Goal: Task Accomplishment & Management: Manage account settings

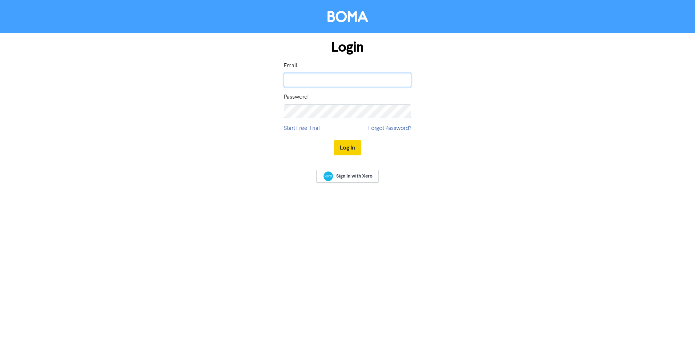
type input "[PERSON_NAME][EMAIL_ADDRESS][DOMAIN_NAME]"
click at [346, 148] on button "Log In" at bounding box center [348, 147] width 28 height 15
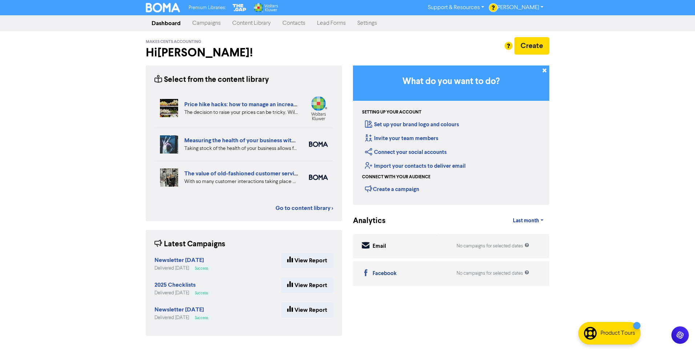
click at [205, 25] on link "Campaigns" at bounding box center [207, 23] width 40 height 15
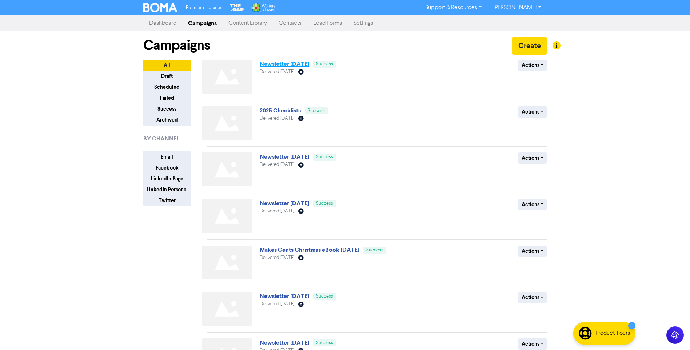
click at [294, 65] on link "Newsletter [DATE]" at bounding box center [284, 63] width 49 height 7
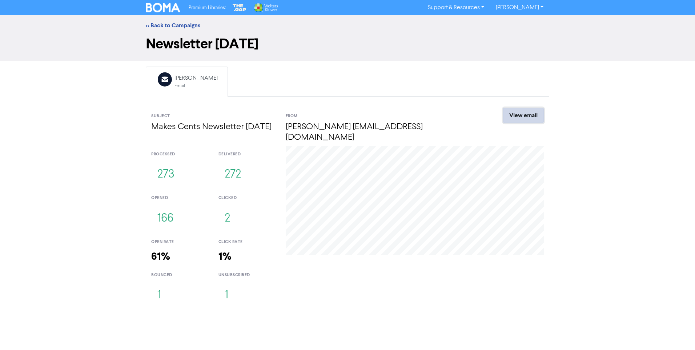
click at [512, 117] on link "View email" at bounding box center [523, 115] width 41 height 15
click at [178, 25] on link "<< Back to Campaigns" at bounding box center [173, 25] width 55 height 7
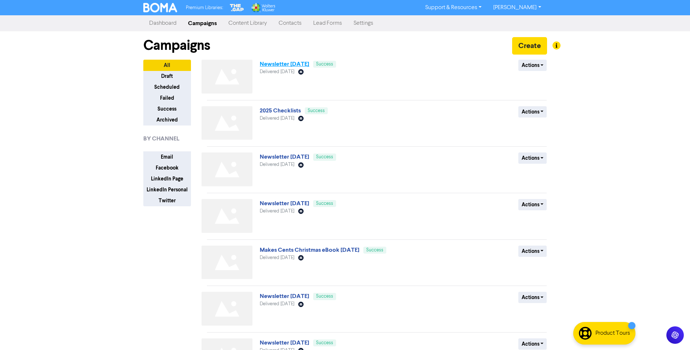
click at [288, 65] on link "Newsletter [DATE]" at bounding box center [284, 63] width 49 height 7
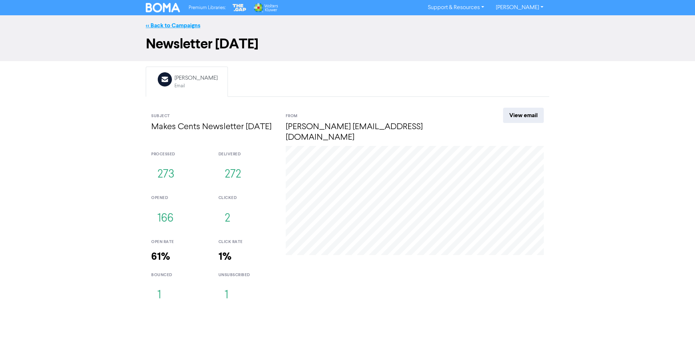
click at [165, 27] on link "<< Back to Campaigns" at bounding box center [173, 25] width 55 height 7
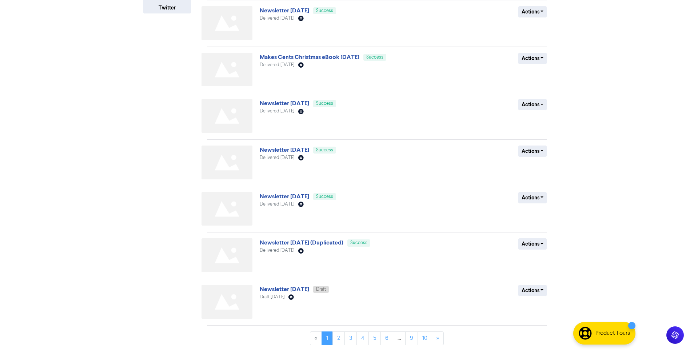
scroll to position [194, 0]
click at [298, 104] on link "Newsletter December, 2024" at bounding box center [284, 102] width 49 height 7
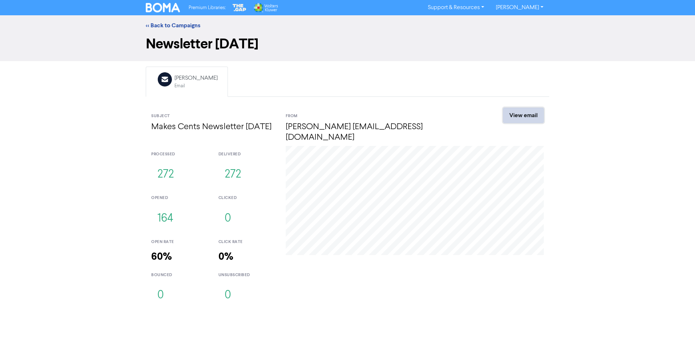
click at [516, 117] on link "View email" at bounding box center [523, 115] width 41 height 15
click at [178, 26] on link "<< Back to Campaigns" at bounding box center [173, 25] width 55 height 7
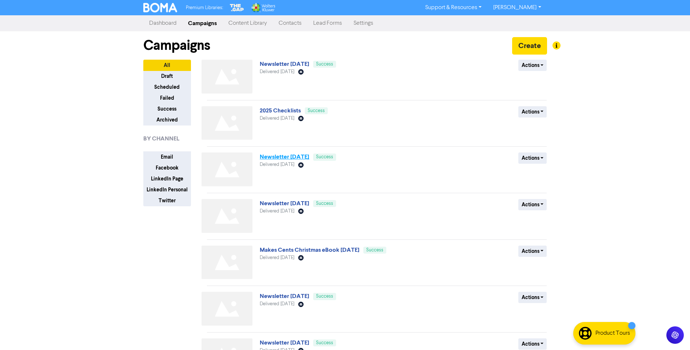
click at [292, 158] on link "Newsletter April, 2025" at bounding box center [284, 156] width 49 height 7
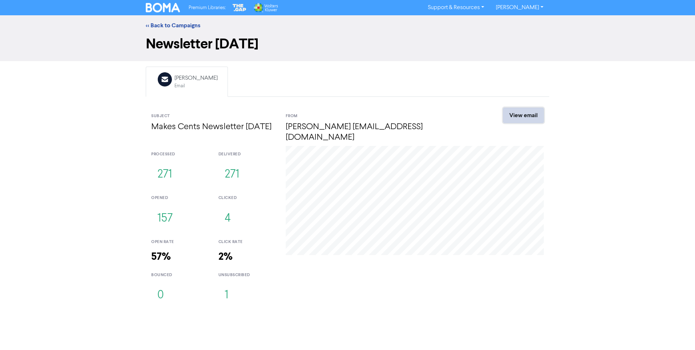
click at [527, 117] on link "View email" at bounding box center [523, 115] width 41 height 15
click at [166, 21] on div "<< Back to Campaigns" at bounding box center [347, 25] width 695 height 20
click at [166, 27] on link "<< Back to Campaigns" at bounding box center [173, 25] width 55 height 7
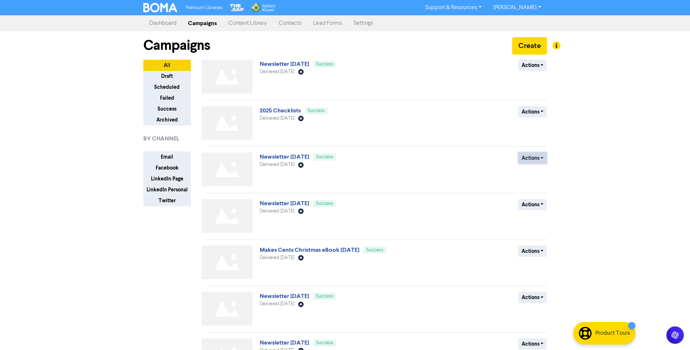
click at [527, 161] on button "Actions" at bounding box center [532, 157] width 29 height 11
click at [488, 167] on div "Actions Duplicate Archive" at bounding box center [493, 170] width 117 height 37
click at [537, 161] on button "Actions" at bounding box center [532, 157] width 29 height 11
click at [522, 49] on button "Create" at bounding box center [529, 45] width 35 height 17
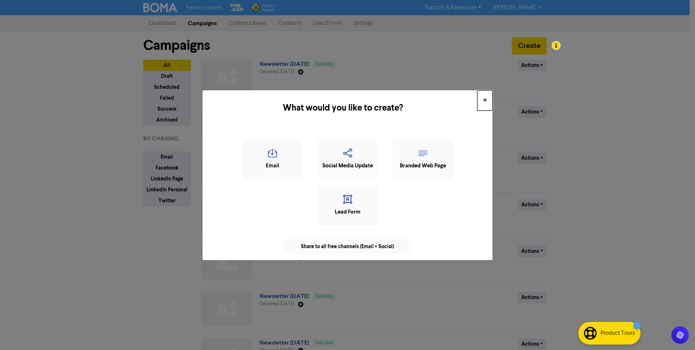
click at [485, 100] on span "×" at bounding box center [485, 100] width 4 height 11
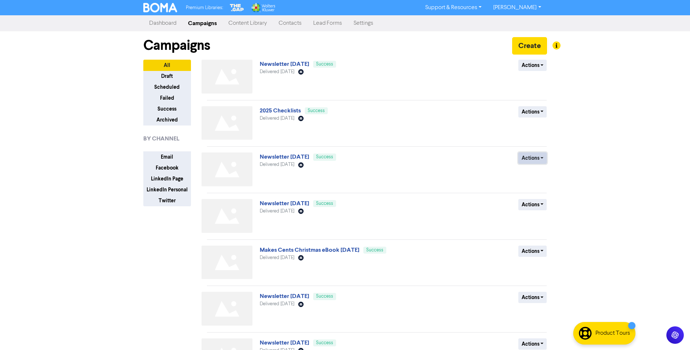
click at [529, 159] on button "Actions" at bounding box center [532, 157] width 29 height 11
click at [539, 176] on button "Duplicate" at bounding box center [546, 174] width 57 height 12
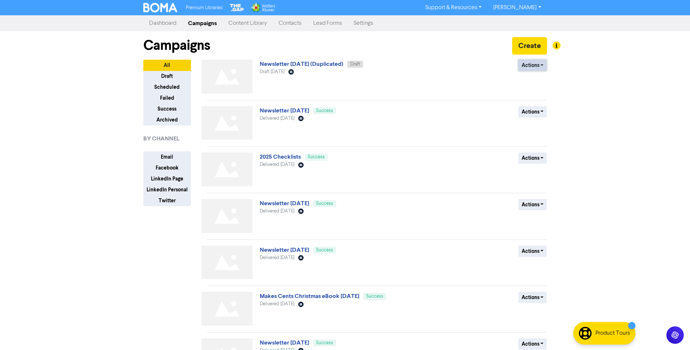
click at [527, 69] on button "Actions" at bounding box center [532, 65] width 29 height 11
click at [543, 103] on button "Rename" at bounding box center [546, 104] width 57 height 12
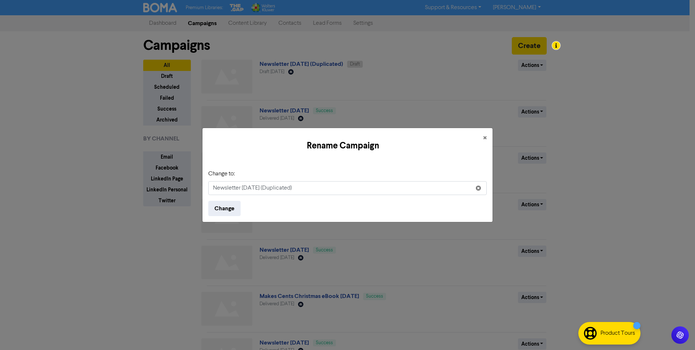
drag, startPoint x: 304, startPoint y: 191, endPoint x: 242, endPoint y: 193, distance: 61.9
click at [242, 193] on input "Newsletter April, 2025 (Duplicated)" at bounding box center [347, 188] width 278 height 14
type input "Newsletter [DATE]"
click at [233, 215] on button "Change" at bounding box center [224, 208] width 32 height 15
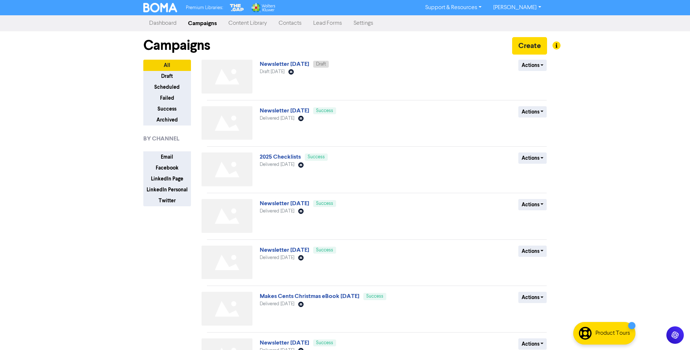
click at [521, 72] on div "Actions Delete Duplicate Rename Archive" at bounding box center [493, 78] width 117 height 37
click at [527, 67] on button "Actions" at bounding box center [532, 65] width 29 height 11
click at [309, 63] on link "Newsletter [DATE]" at bounding box center [284, 63] width 49 height 7
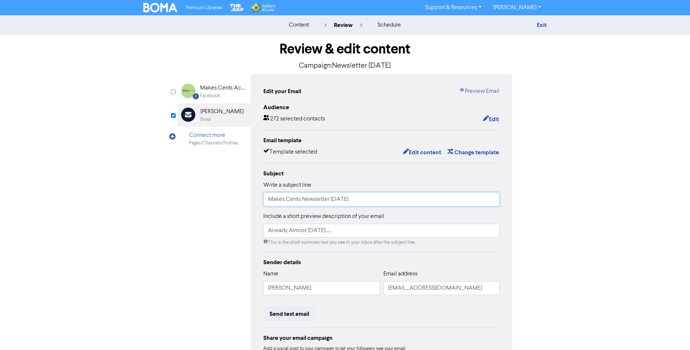
drag, startPoint x: 341, startPoint y: 201, endPoint x: 330, endPoint y: 204, distance: 11.3
click at [330, 204] on input "Makes Cents Newsletter April 2025" at bounding box center [381, 199] width 236 height 14
drag, startPoint x: 342, startPoint y: 200, endPoint x: 330, endPoint y: 202, distance: 11.7
click at [330, 202] on input "Makes Cents Newsletter April 2025" at bounding box center [381, 199] width 236 height 14
type input "Makes Cents Newsletter October 2025"
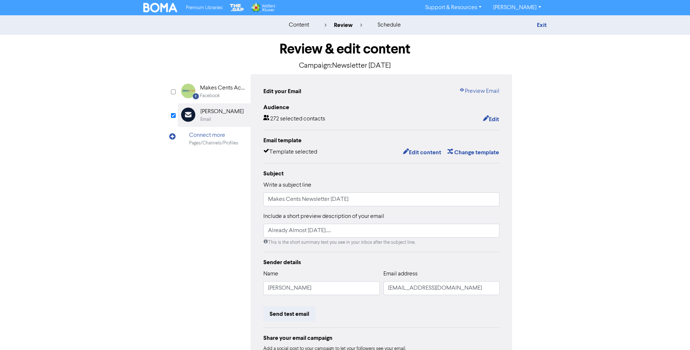
click at [312, 220] on label "Include a short preview description of your email" at bounding box center [323, 216] width 121 height 9
drag, startPoint x: 312, startPoint y: 220, endPoint x: 241, endPoint y: 229, distance: 71.4
click at [241, 229] on div "Facebook Created with Sketch. Makes Cents Accounting Facebook Email Created wit…" at bounding box center [345, 228] width 334 height 309
type input "Spring has arrived!"
click at [492, 117] on button "Edit" at bounding box center [490, 119] width 17 height 9
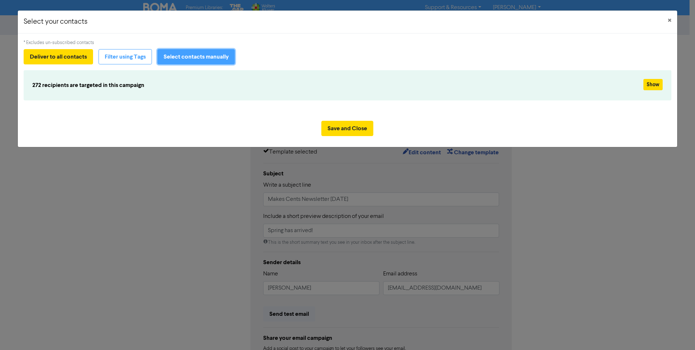
click at [180, 55] on button "Select contacts manually" at bounding box center [195, 56] width 77 height 15
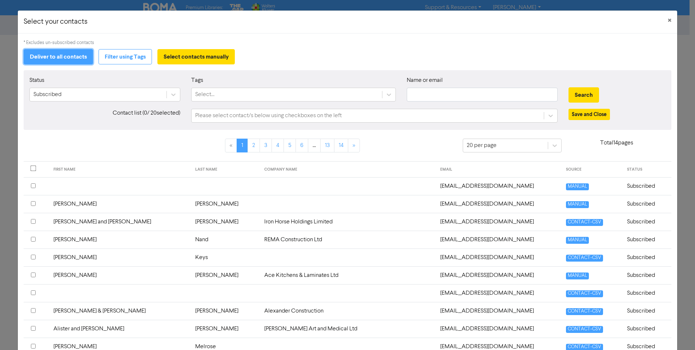
click at [63, 60] on button "Deliver to all contacts" at bounding box center [58, 56] width 69 height 15
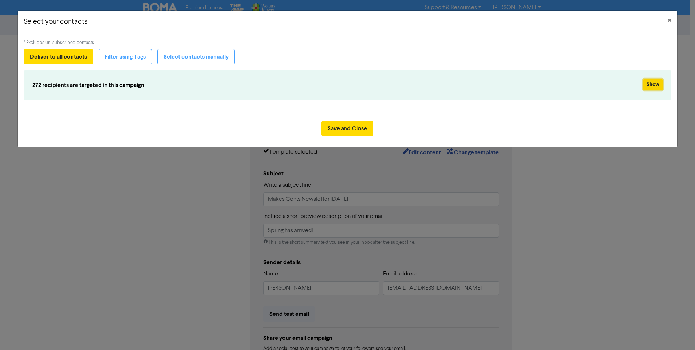
click at [650, 86] on button "Show" at bounding box center [652, 84] width 19 height 11
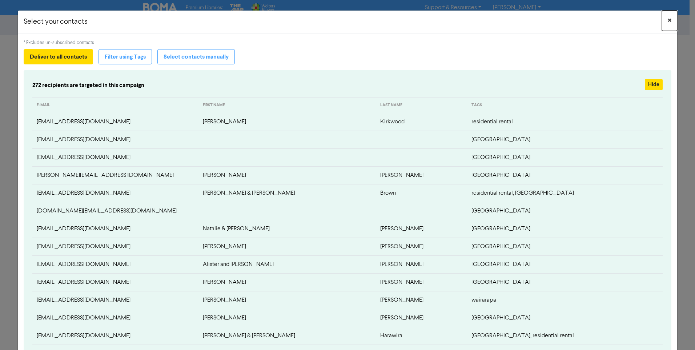
click at [668, 20] on span "×" at bounding box center [670, 20] width 4 height 11
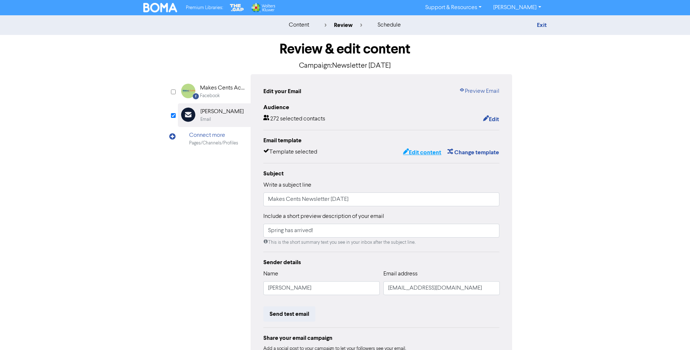
click at [425, 154] on button "Edit content" at bounding box center [421, 152] width 39 height 9
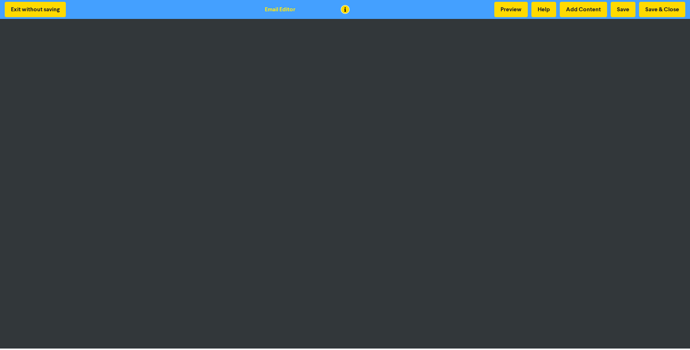
scroll to position [1, 0]
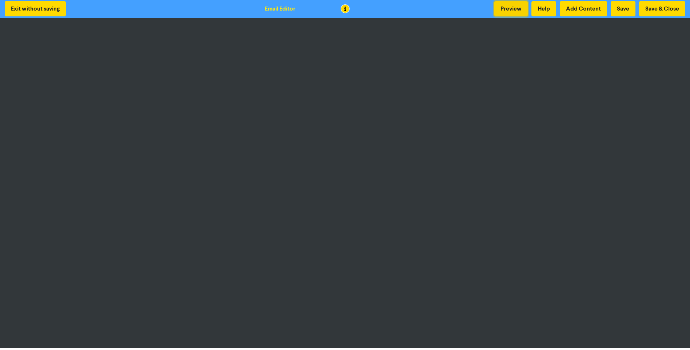
click at [510, 8] on button "Preview" at bounding box center [510, 8] width 33 height 15
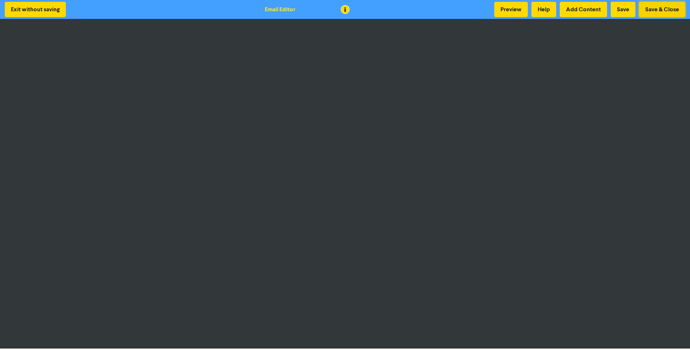
click at [662, 11] on button "Save & Close" at bounding box center [662, 9] width 46 height 15
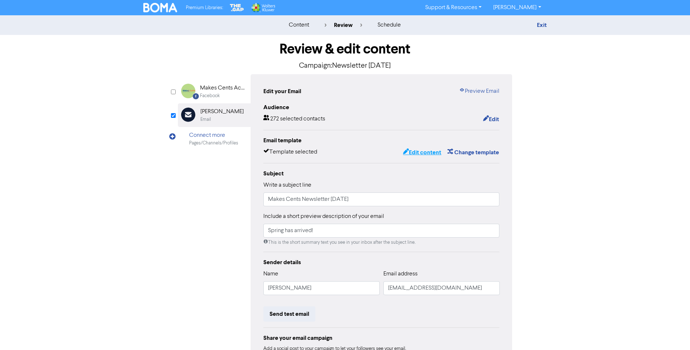
click at [427, 152] on button "Edit content" at bounding box center [421, 152] width 39 height 9
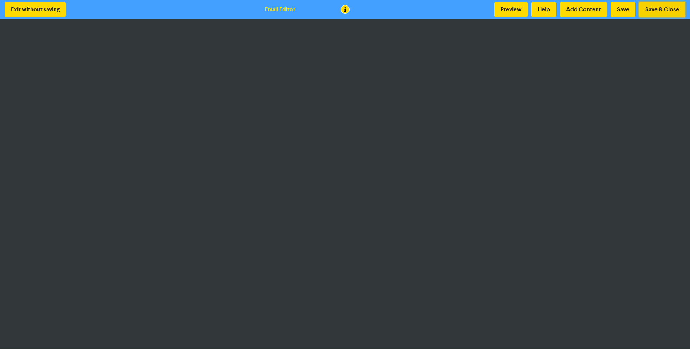
click at [668, 11] on button "Save & Close" at bounding box center [662, 9] width 46 height 15
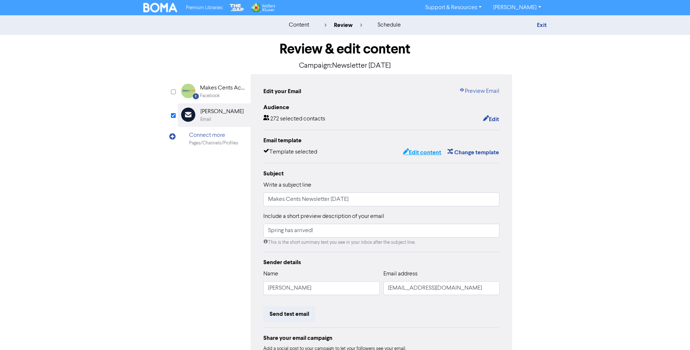
click at [420, 153] on button "Edit content" at bounding box center [421, 152] width 39 height 9
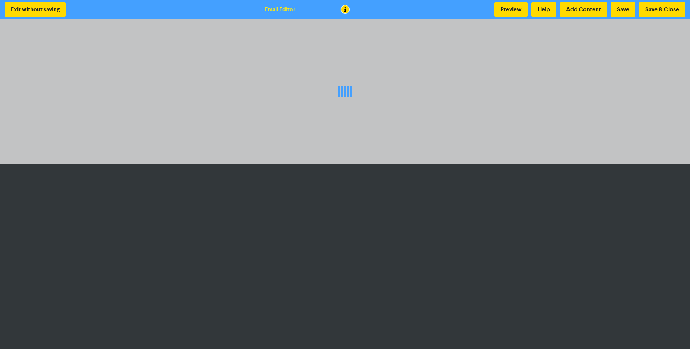
scroll to position [1, 0]
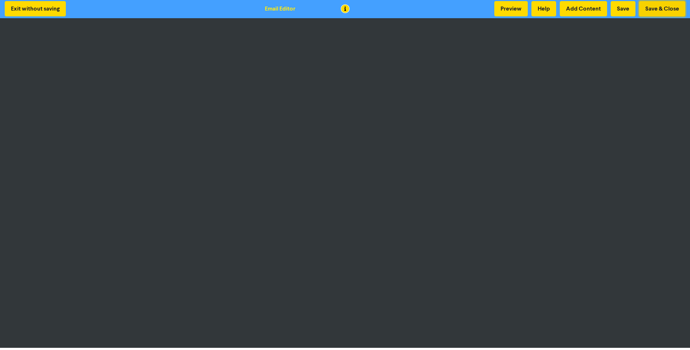
click at [653, 9] on button "Save & Close" at bounding box center [662, 8] width 46 height 15
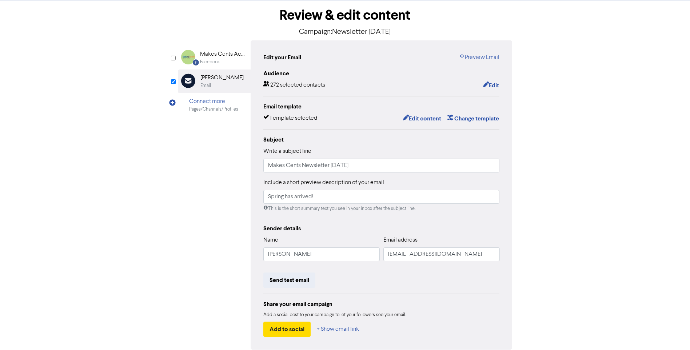
scroll to position [67, 0]
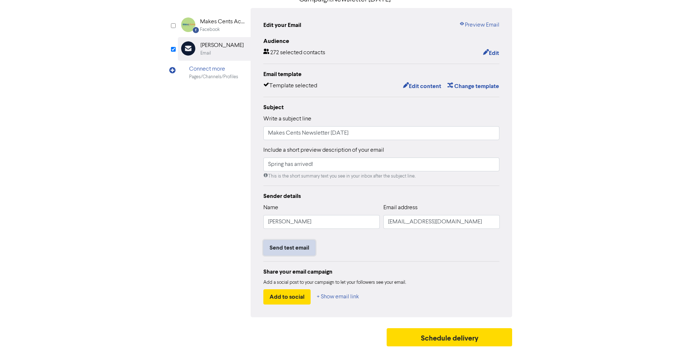
click at [285, 249] on button "Send test email" at bounding box center [289, 247] width 52 height 15
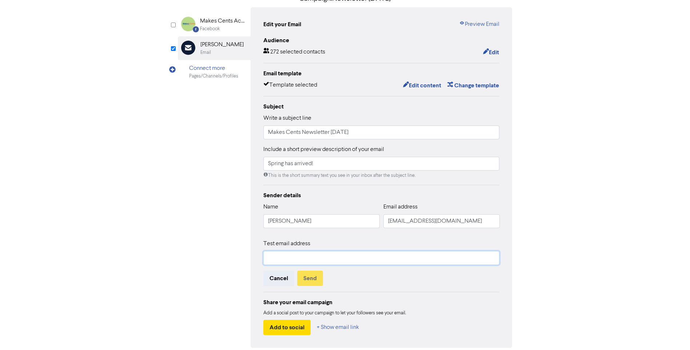
click at [286, 256] on input "text" at bounding box center [381, 258] width 236 height 14
type input "admin@makescents.co.nz"
click at [305, 275] on button "Send" at bounding box center [310, 277] width 26 height 15
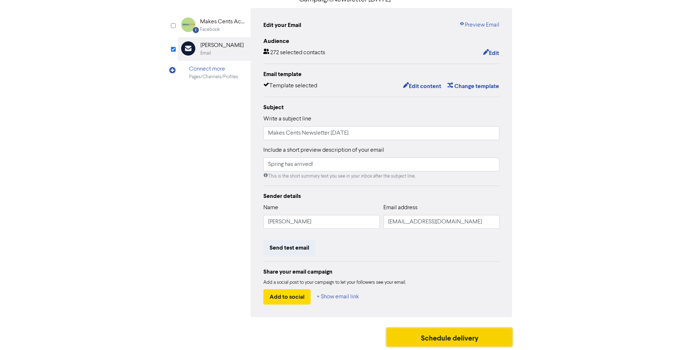
click at [472, 337] on button "Schedule delivery" at bounding box center [449, 337] width 126 height 18
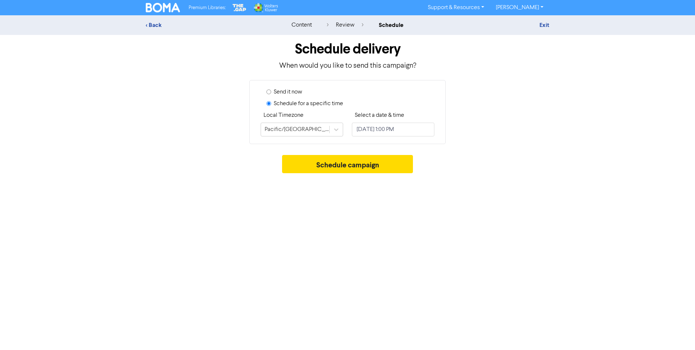
click at [271, 92] on div "Send it now" at bounding box center [350, 94] width 168 height 12
click at [270, 92] on input "Send it now" at bounding box center [268, 91] width 5 height 5
radio input "true"
radio input "false"
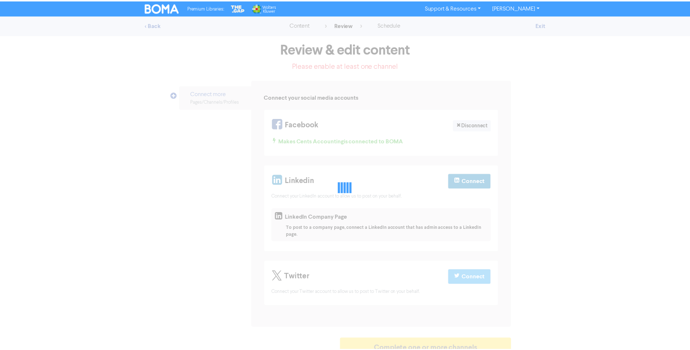
scroll to position [4, 0]
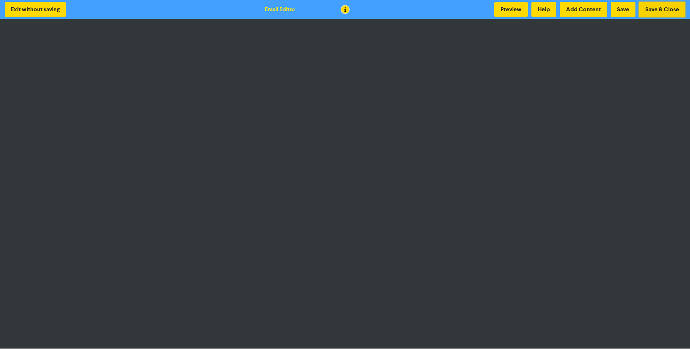
click at [652, 10] on button "Save & Close" at bounding box center [662, 9] width 46 height 15
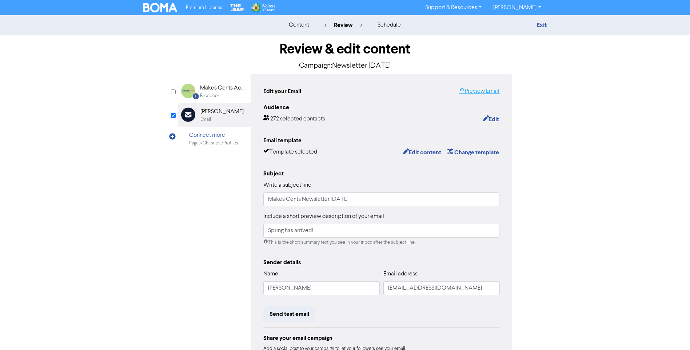
click at [479, 91] on link "Preview Email" at bounding box center [479, 91] width 40 height 9
click at [416, 153] on button "Edit content" at bounding box center [421, 152] width 39 height 9
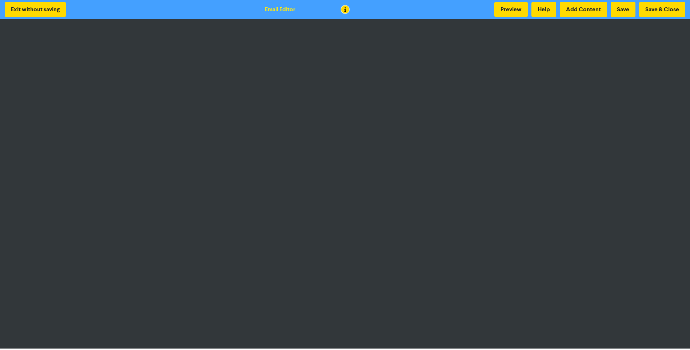
scroll to position [1, 0]
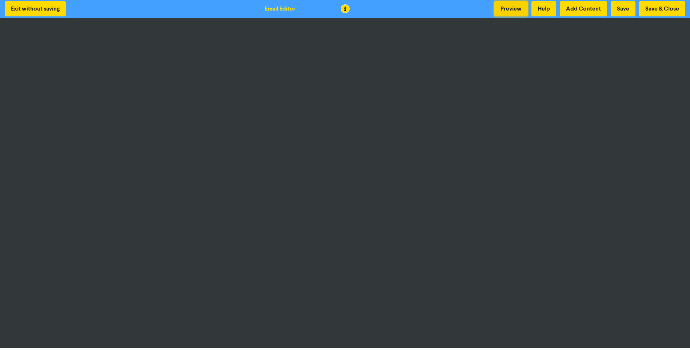
click at [506, 11] on button "Preview" at bounding box center [510, 8] width 33 height 15
click at [514, 9] on button "Preview" at bounding box center [510, 8] width 33 height 15
click at [625, 9] on button "Save" at bounding box center [622, 8] width 25 height 15
click at [516, 9] on button "Preview" at bounding box center [510, 8] width 33 height 15
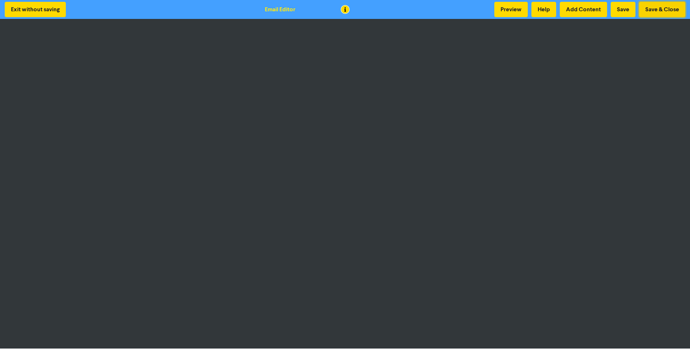
click at [672, 9] on button "Save & Close" at bounding box center [662, 9] width 46 height 15
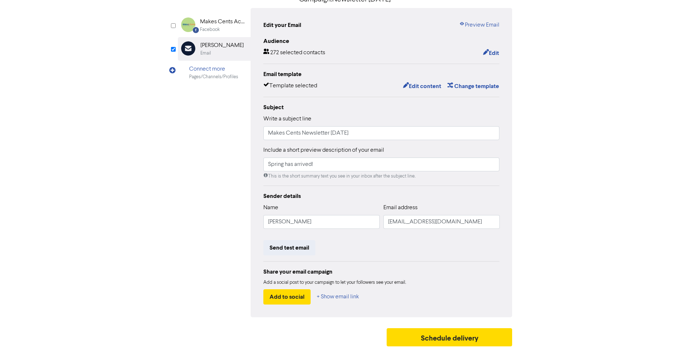
scroll to position [67, 0]
click at [296, 246] on button "Send test email" at bounding box center [289, 247] width 52 height 15
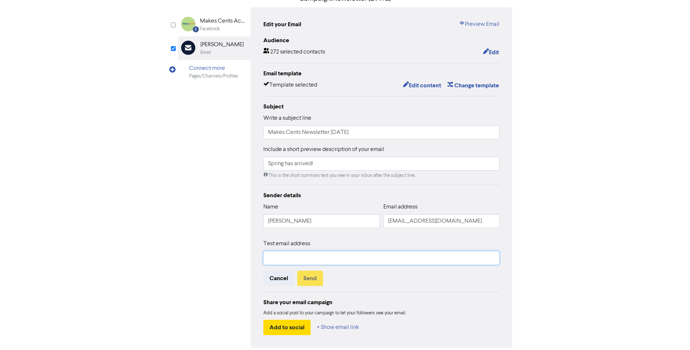
click at [289, 258] on input "text" at bounding box center [381, 258] width 236 height 14
type input "admin@makescents.co.nz"
click at [311, 278] on button "Send" at bounding box center [310, 277] width 26 height 15
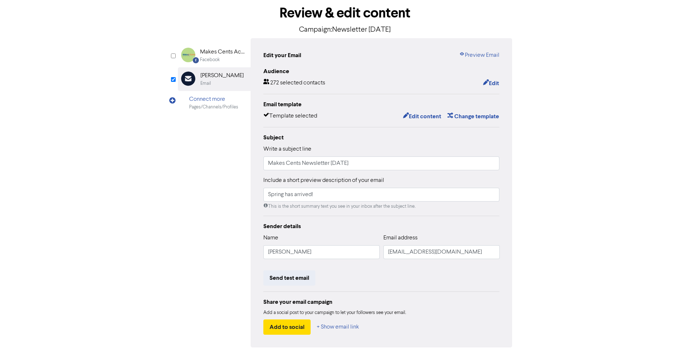
scroll to position [0, 0]
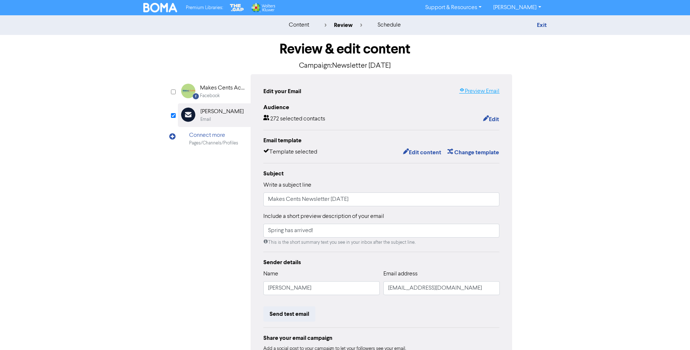
click at [476, 91] on link "Preview Email" at bounding box center [479, 91] width 40 height 9
click at [479, 91] on link "Preview Email" at bounding box center [479, 91] width 40 height 9
click at [417, 149] on button "Edit content" at bounding box center [421, 152] width 39 height 9
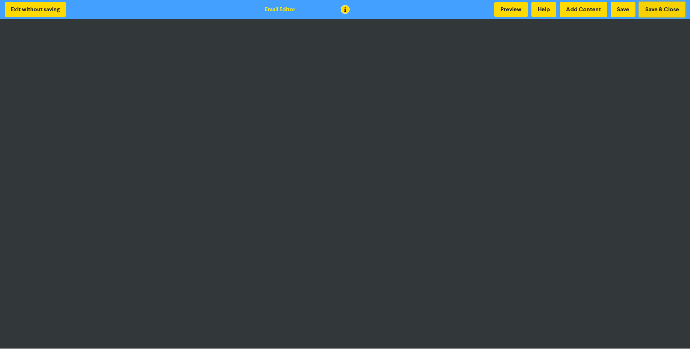
click at [664, 11] on button "Save & Close" at bounding box center [662, 9] width 46 height 15
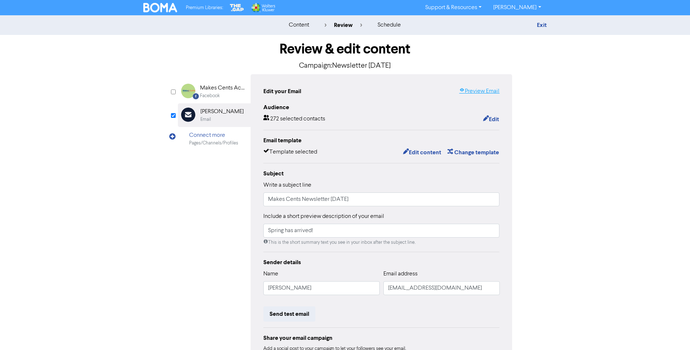
click at [481, 92] on link "Preview Email" at bounding box center [479, 91] width 40 height 9
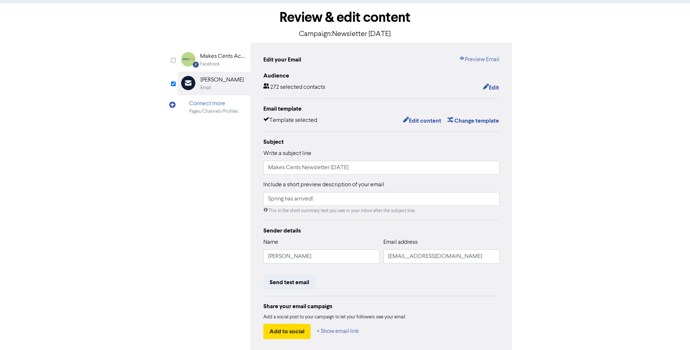
scroll to position [67, 0]
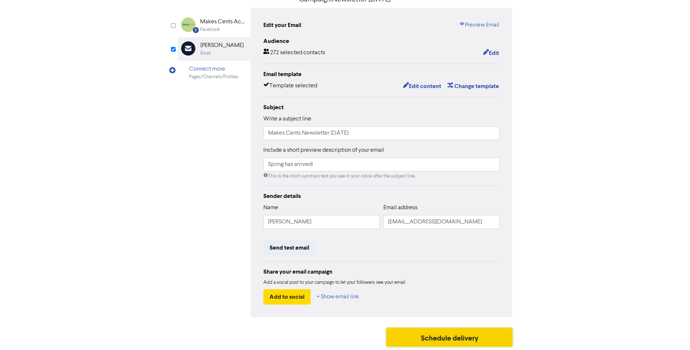
click at [466, 338] on button "Schedule delivery" at bounding box center [449, 337] width 126 height 18
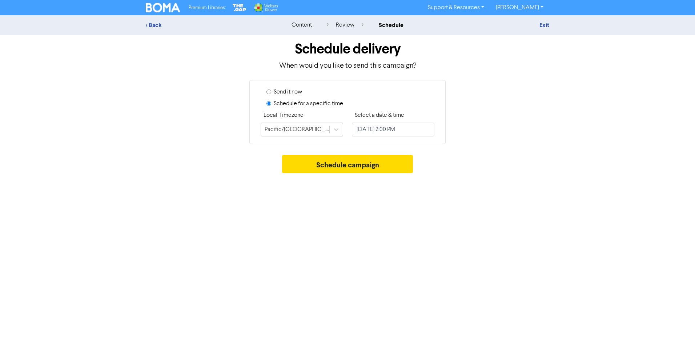
click at [271, 93] on input "Send it now" at bounding box center [268, 91] width 5 height 5
radio input "true"
radio input "false"
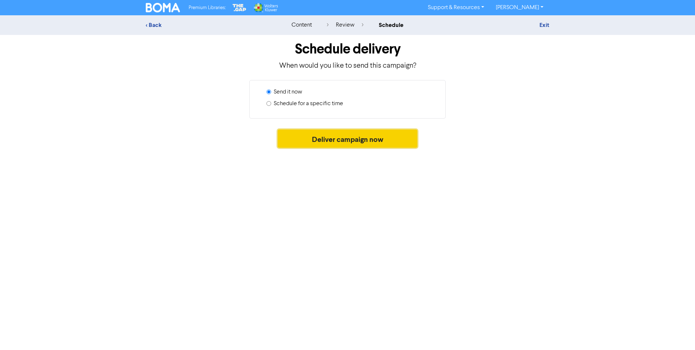
click at [358, 139] on button "Deliver campaign now" at bounding box center [348, 138] width 140 height 18
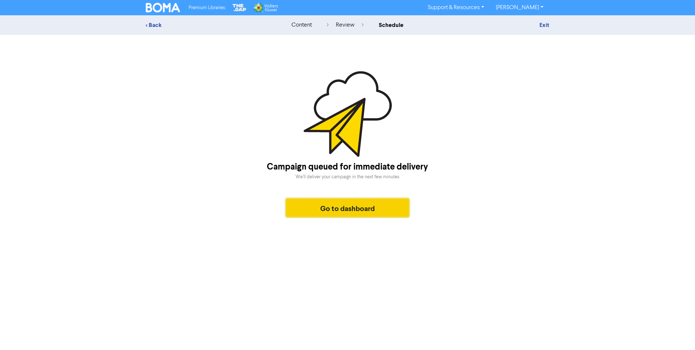
click at [348, 205] on button "Go to dashboard" at bounding box center [347, 208] width 123 height 18
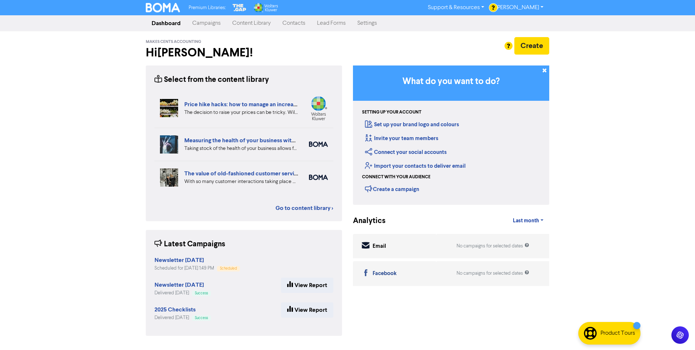
click at [211, 24] on link "Campaigns" at bounding box center [207, 23] width 40 height 15
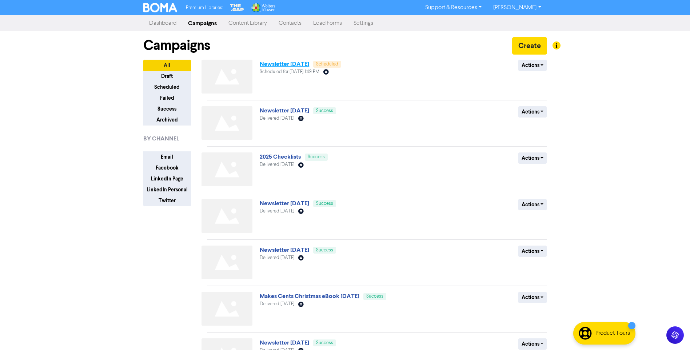
click at [301, 63] on link "Newsletter [DATE]" at bounding box center [284, 63] width 49 height 7
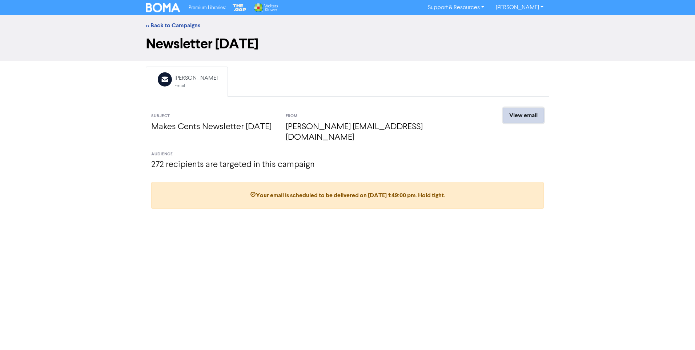
click at [529, 115] on link "View email" at bounding box center [523, 115] width 41 height 15
click at [522, 112] on link "View email" at bounding box center [523, 115] width 41 height 15
click at [538, 7] on link "[PERSON_NAME]" at bounding box center [519, 8] width 59 height 12
click at [514, 23] on button "Log Out" at bounding box center [518, 21] width 57 height 9
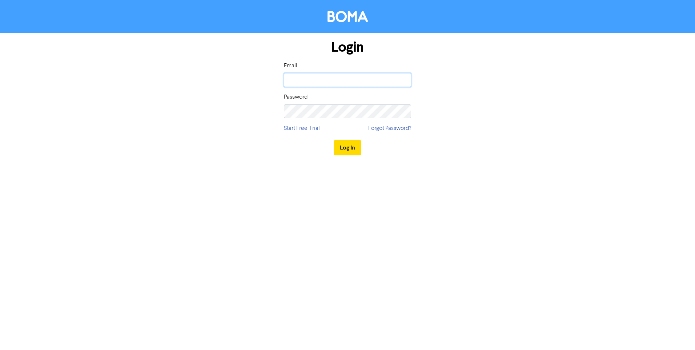
type input "[PERSON_NAME][EMAIL_ADDRESS][DOMAIN_NAME]"
click at [345, 149] on button "Log In" at bounding box center [348, 147] width 28 height 15
